Goal: Check status: Check status

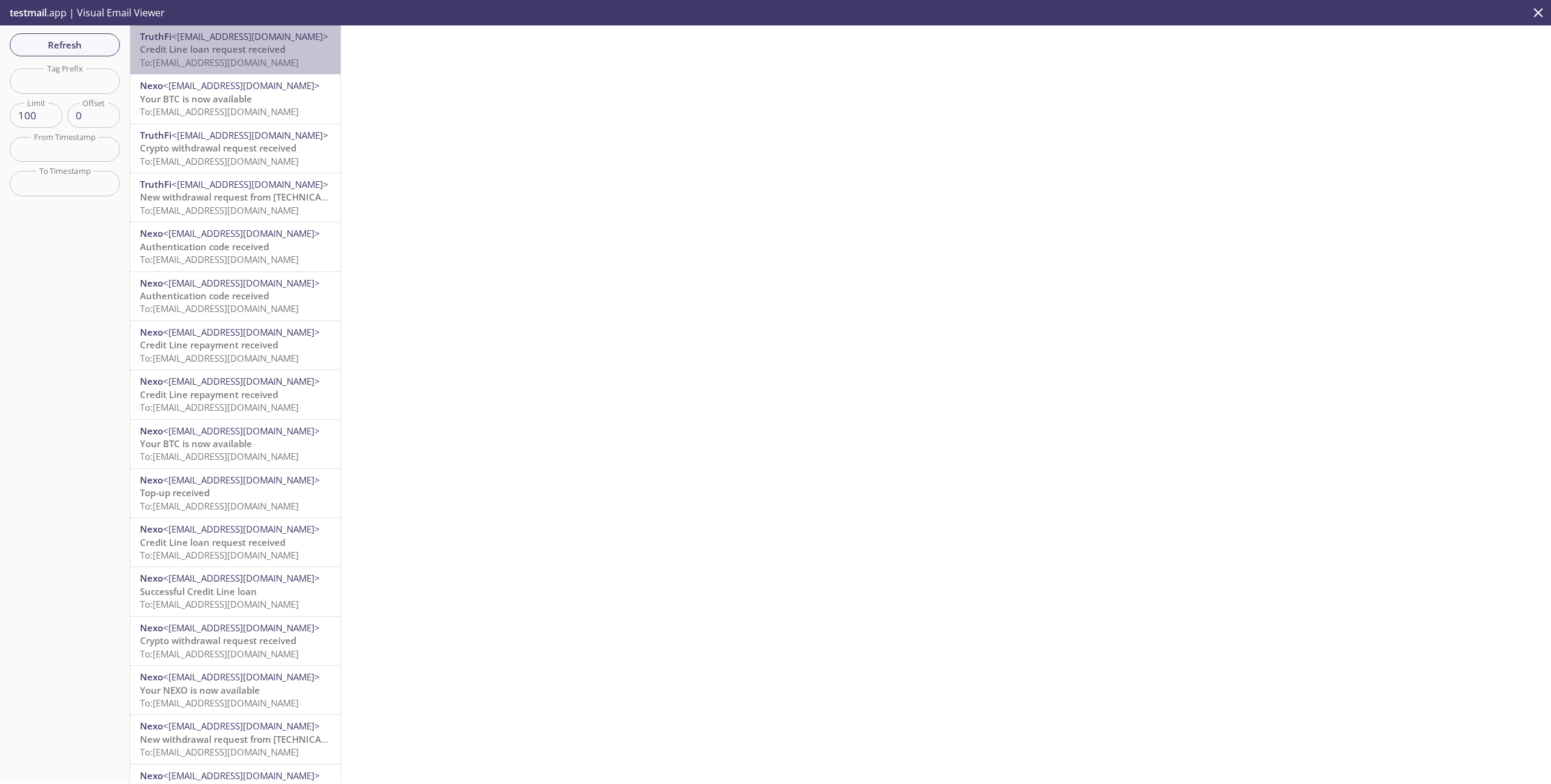
click at [259, 66] on span "To: synthetics.borrow-wl@inbox.testmail.app" at bounding box center [220, 62] width 159 height 13
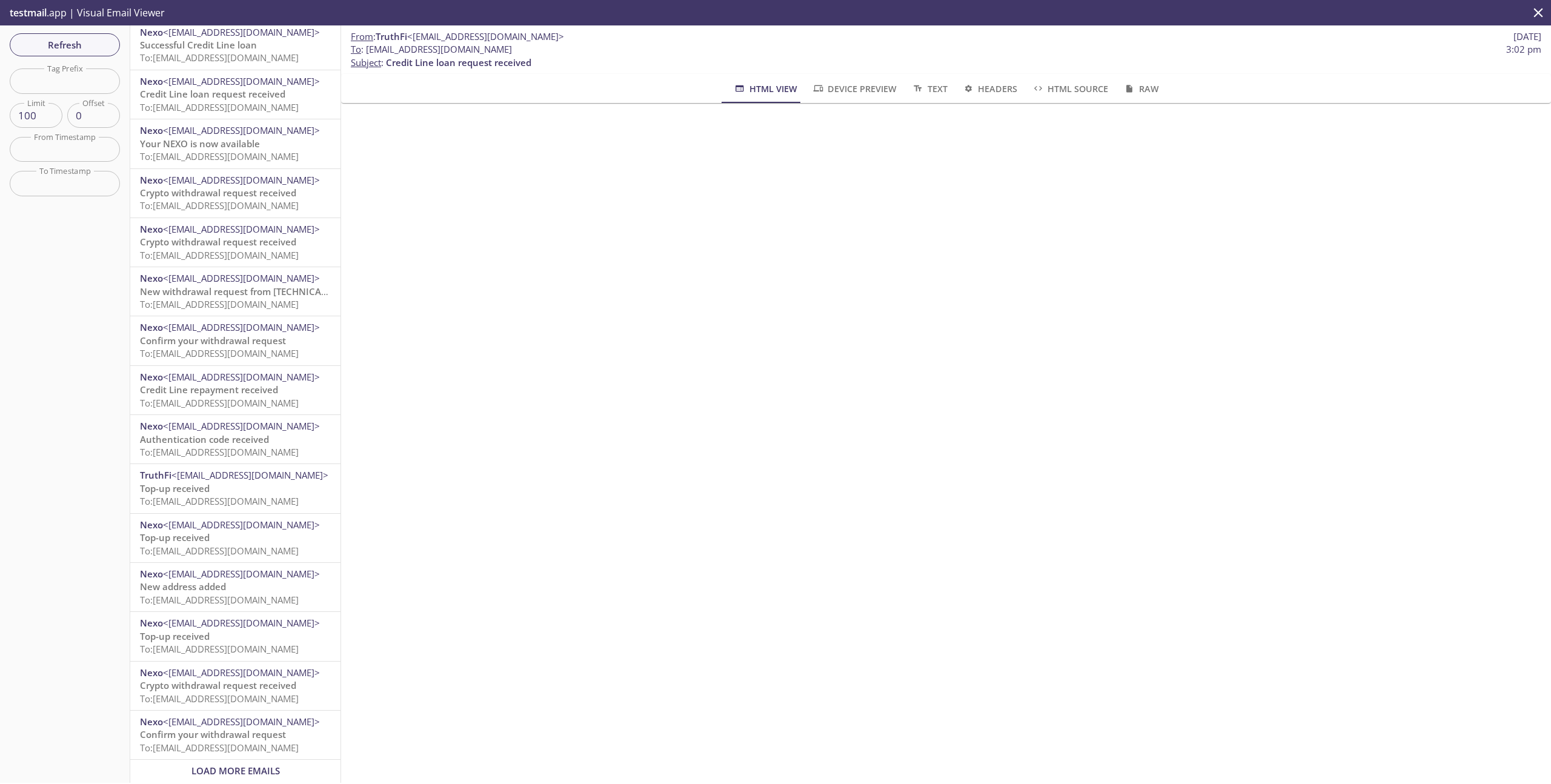
scroll to position [4201, 0]
click at [239, 764] on span "Load More Emails" at bounding box center [236, 770] width 89 height 13
click at [249, 394] on span "To: synthetics.synthetictests@inbox.testmail.app" at bounding box center [220, 398] width 159 height 13
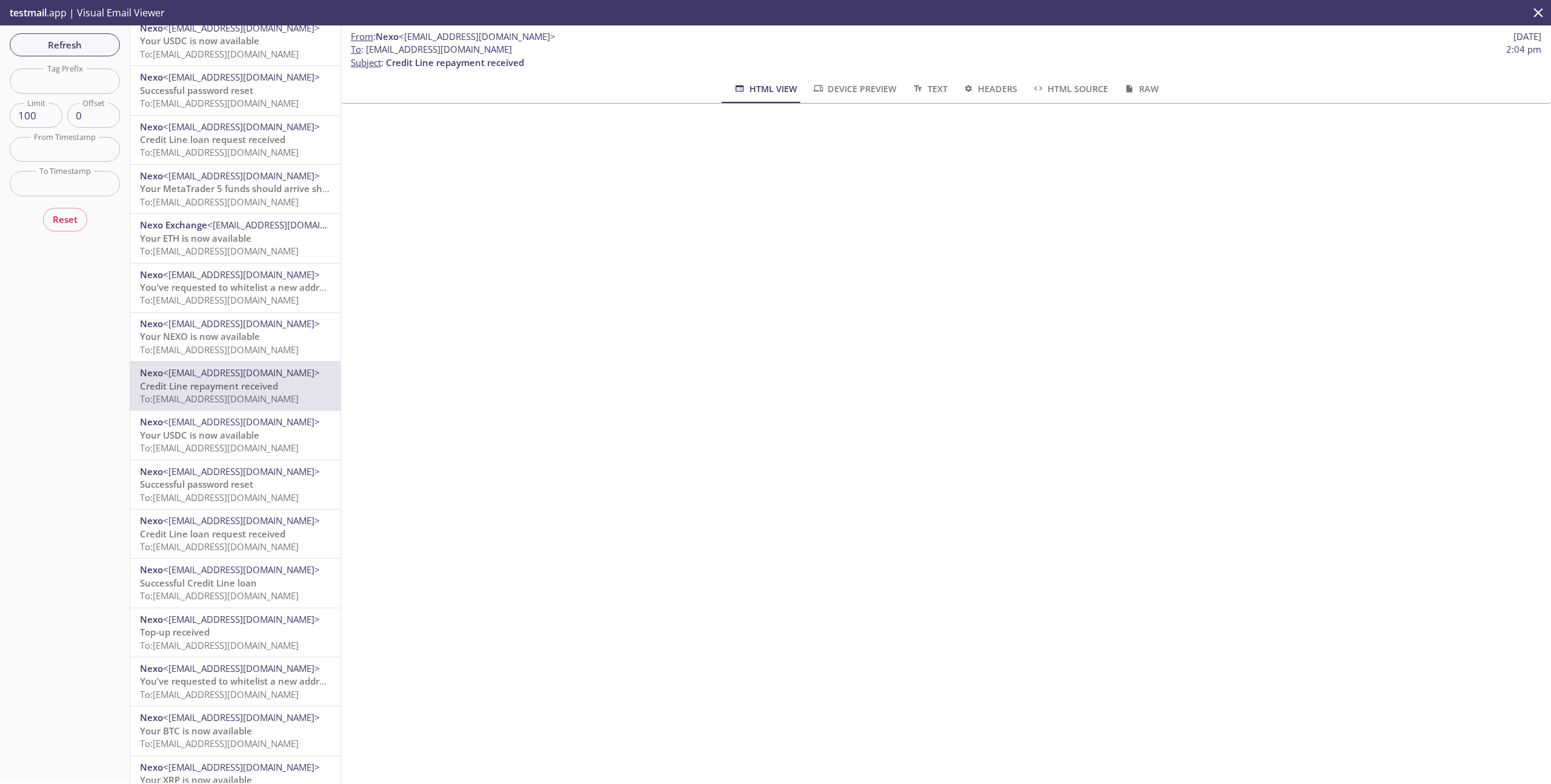
click at [226, 547] on span "To: synthetics.synthetictests@inbox.testmail.app" at bounding box center [220, 546] width 159 height 13
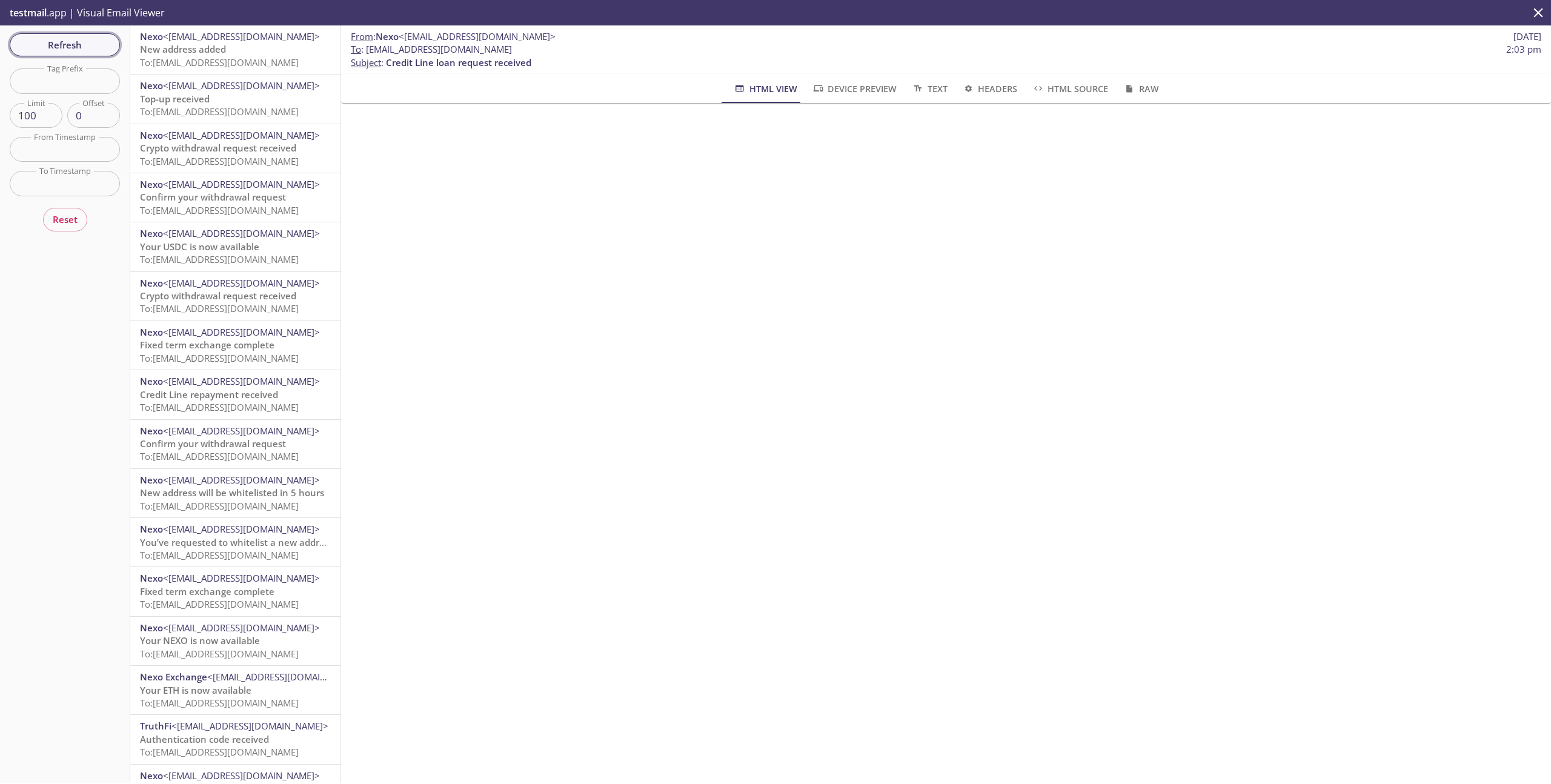
click at [66, 45] on span "Refresh" at bounding box center [64, 44] width 91 height 16
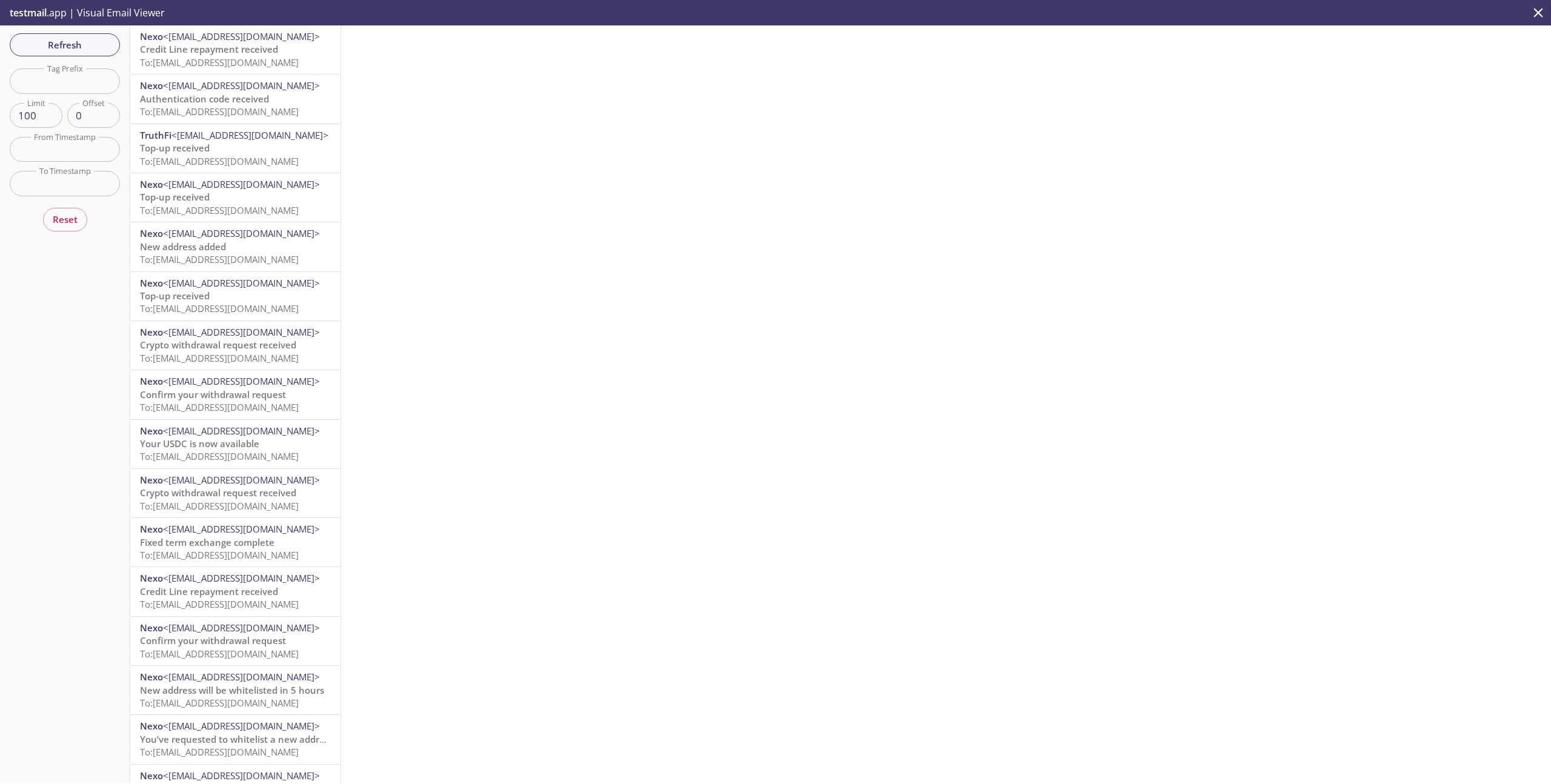
scroll to position [1978, 0]
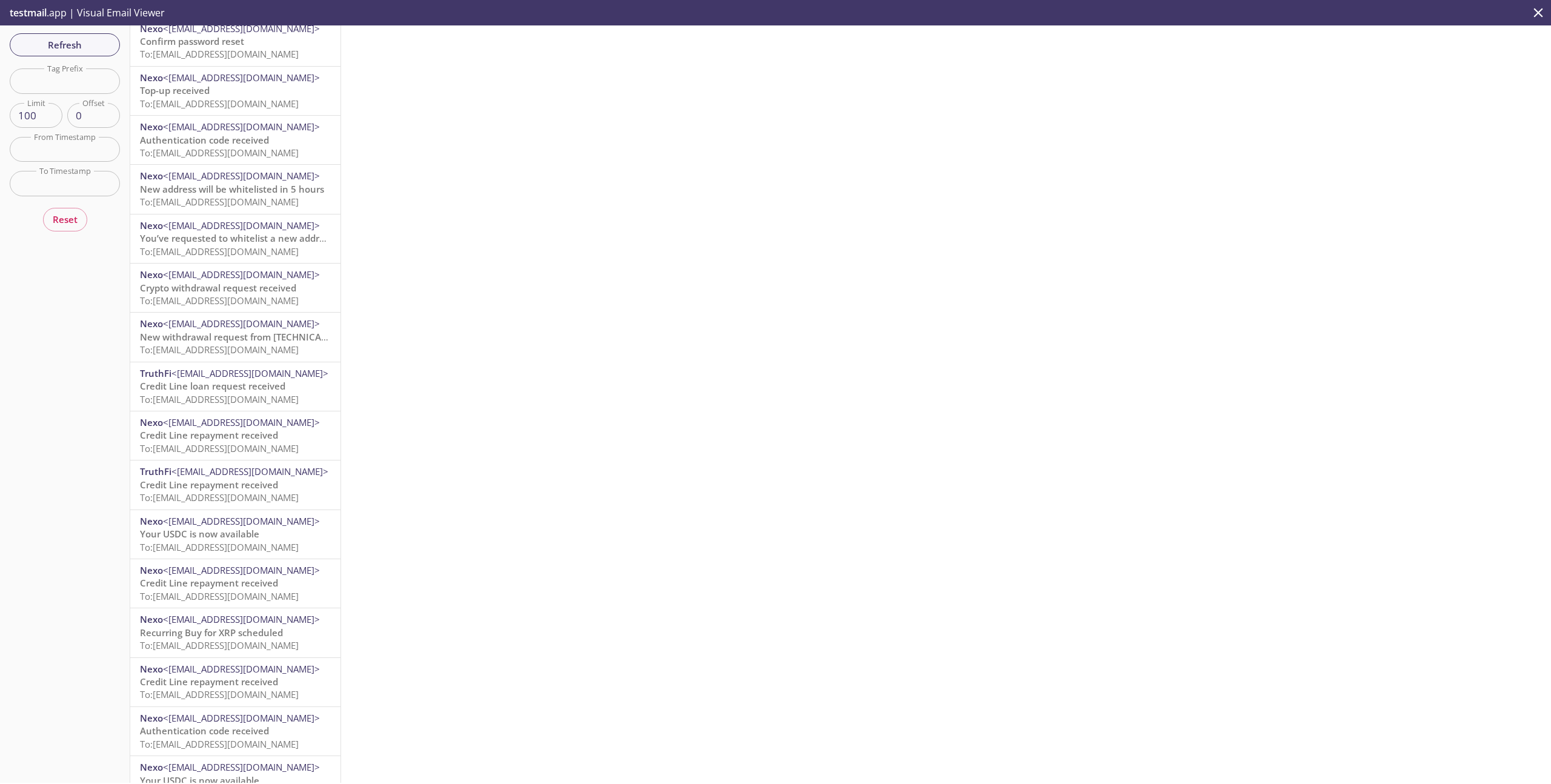
click at [257, 396] on span "To: synthetics.borrow-wl@inbox.testmail.app" at bounding box center [220, 399] width 159 height 13
